Goal: Task Accomplishment & Management: Manage account settings

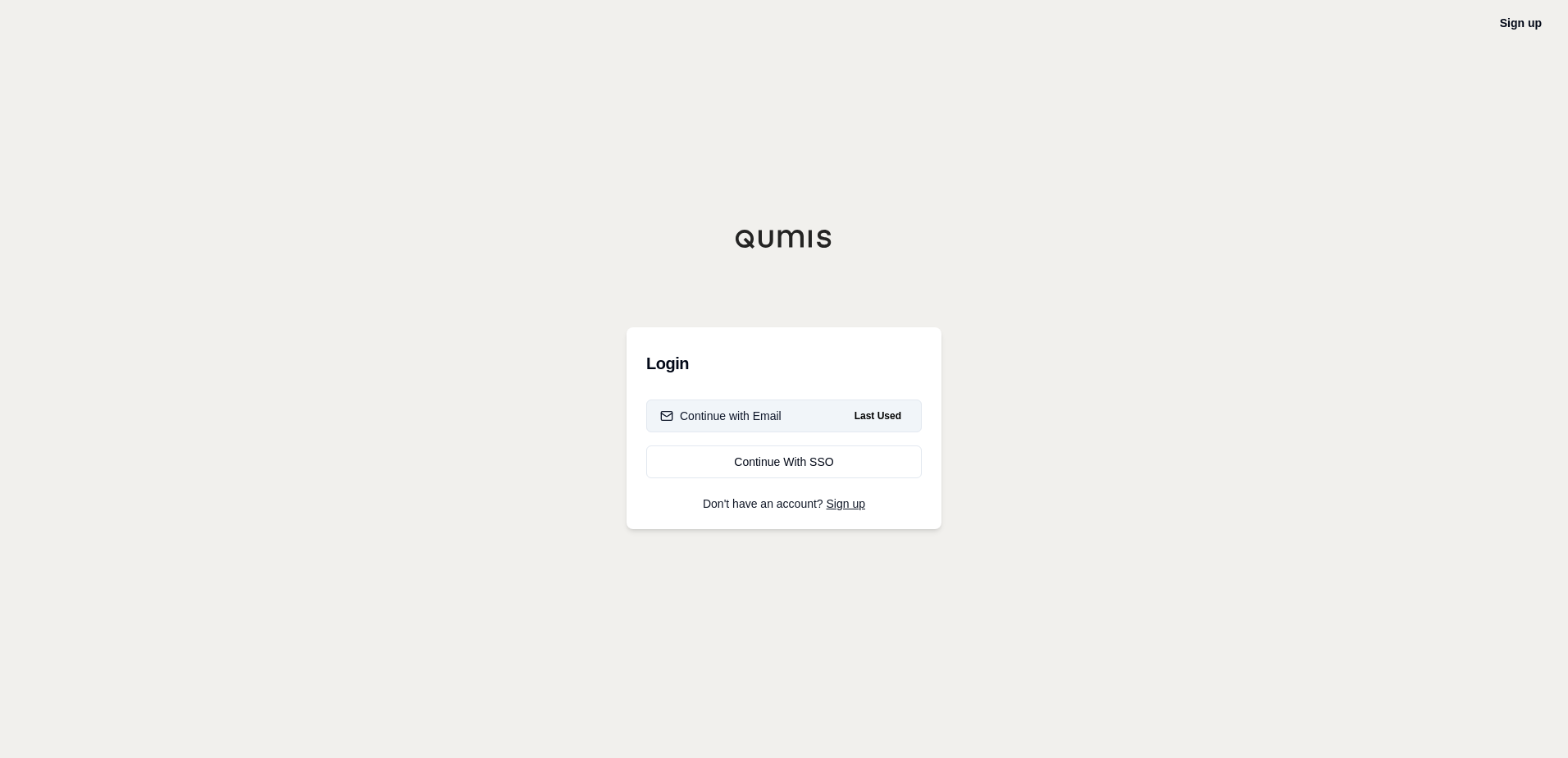
click at [761, 427] on button "Continue with Email Last Used" at bounding box center [784, 415] width 276 height 32
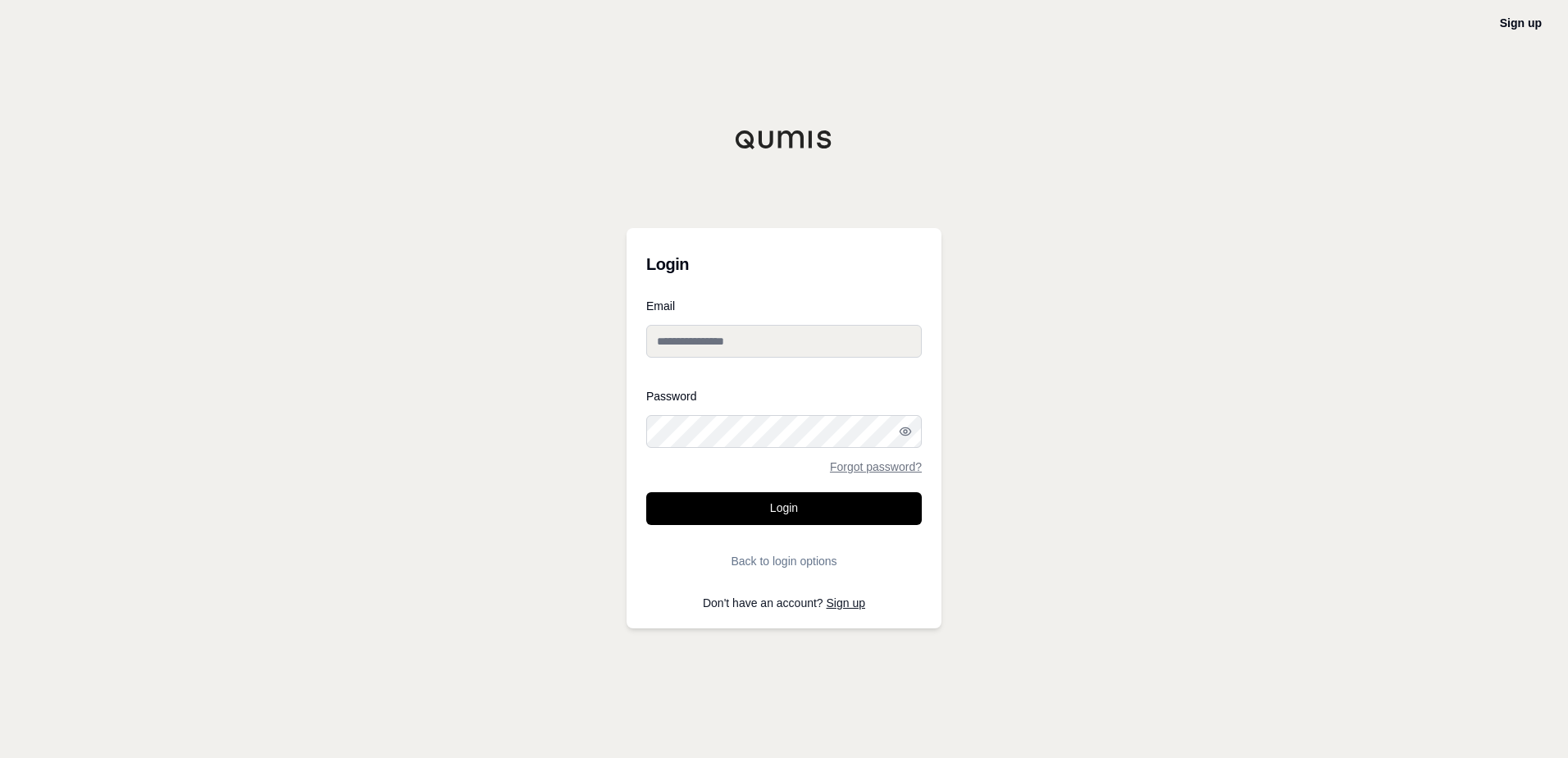
type input "**********"
click at [802, 497] on button "Login" at bounding box center [784, 508] width 276 height 32
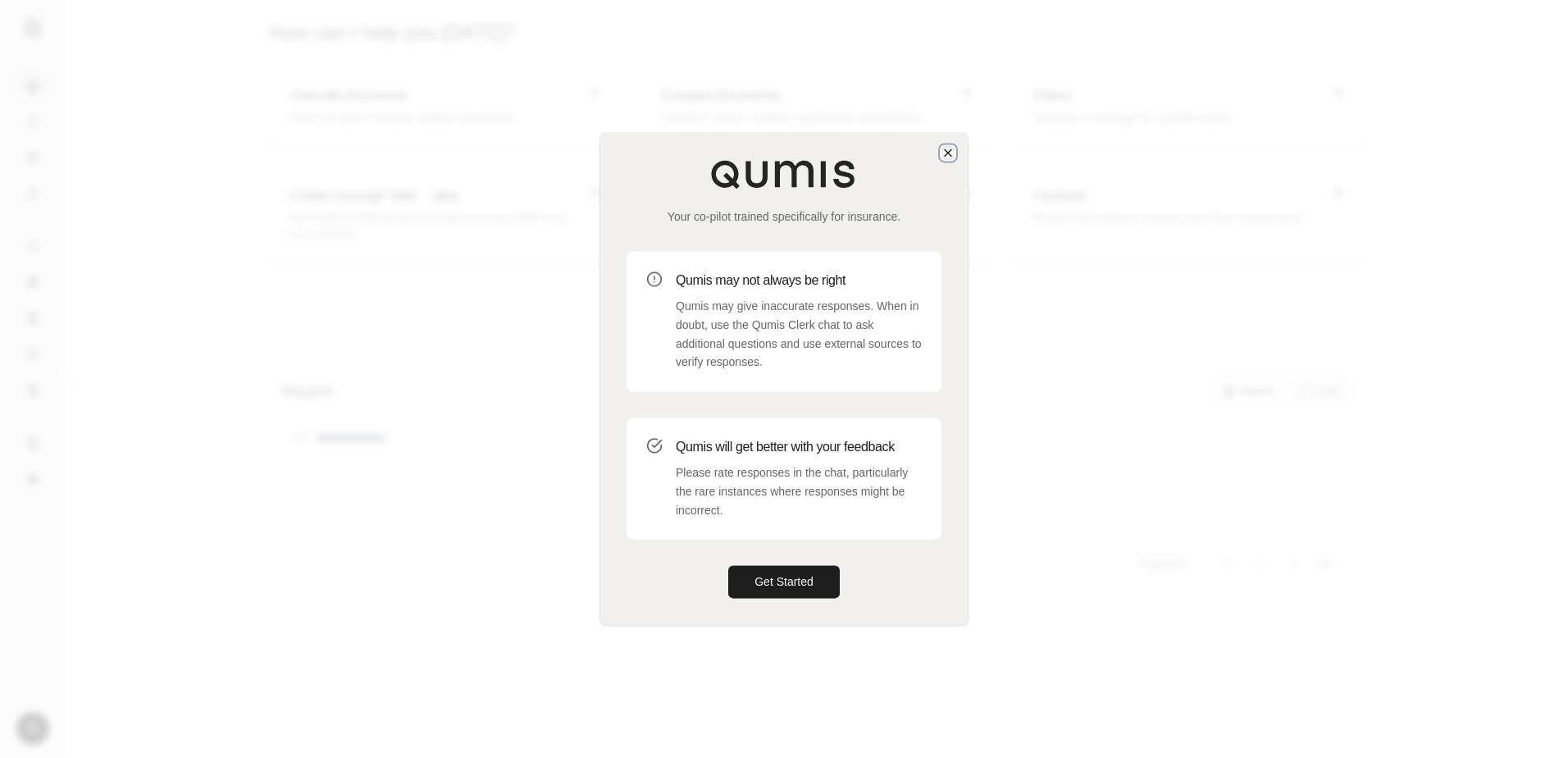
click at [949, 152] on icon "button" at bounding box center [948, 152] width 7 height 7
